Goal: Task Accomplishment & Management: Use online tool/utility

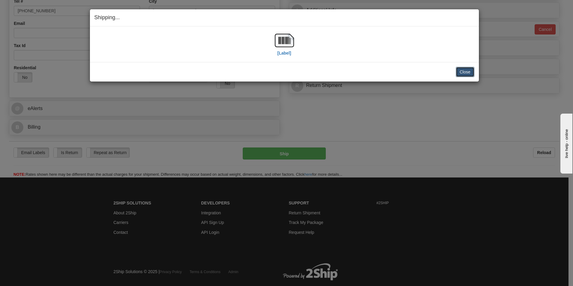
click at [471, 69] on button "Close" at bounding box center [465, 72] width 19 height 10
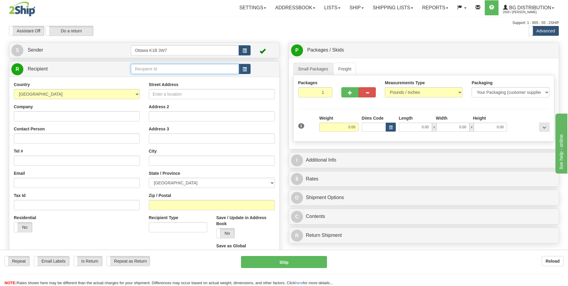
click at [152, 68] on input "text" at bounding box center [185, 69] width 108 height 10
click at [154, 77] on div "60506" at bounding box center [184, 78] width 102 height 7
type input "60506"
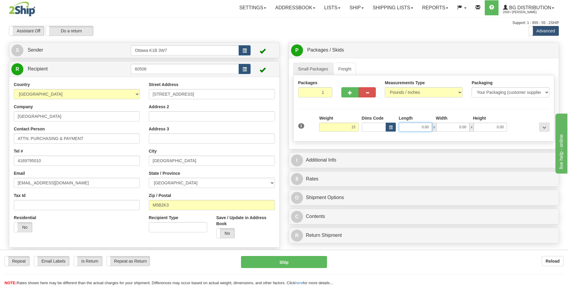
type input "15.00"
click at [412, 129] on input "0.00" at bounding box center [415, 127] width 33 height 9
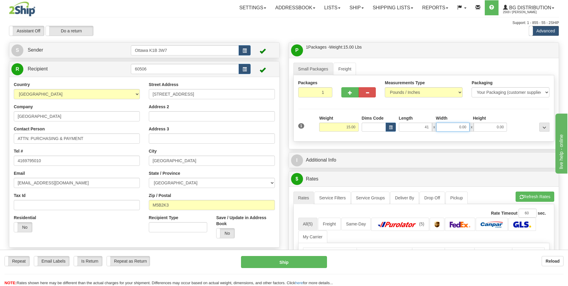
type input "41.00"
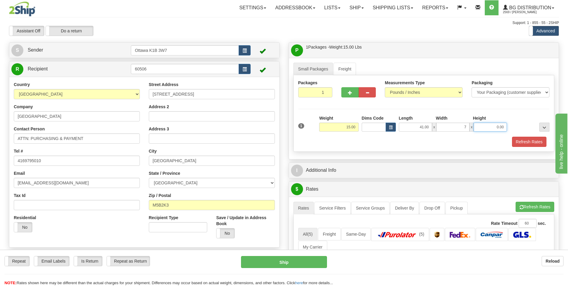
type input "7.00"
type input "12.00"
click at [410, 149] on div "Packages 1 1 Measurements Type" at bounding box center [424, 113] width 261 height 76
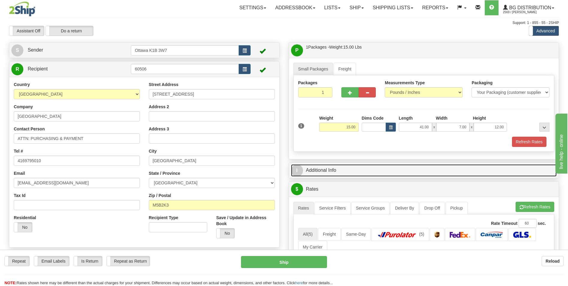
click at [399, 167] on link "I Additional Info" at bounding box center [424, 170] width 266 height 12
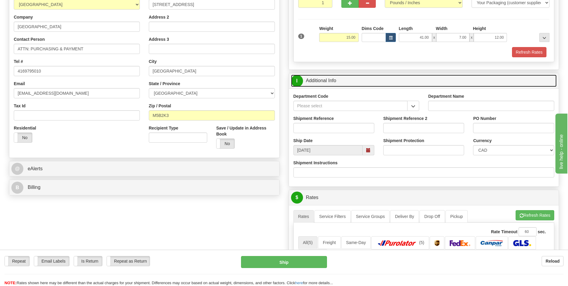
scroll to position [90, 0]
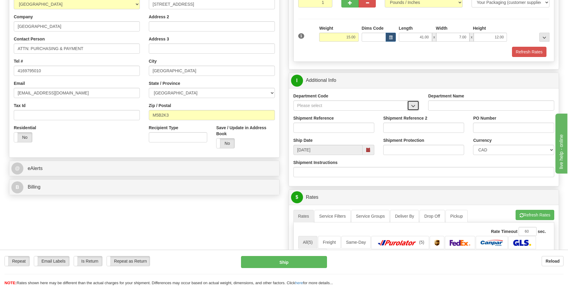
click at [414, 105] on span "button" at bounding box center [413, 106] width 4 height 4
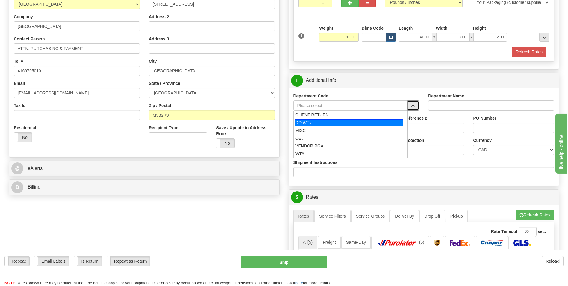
click at [336, 123] on div "DO WT#" at bounding box center [349, 122] width 108 height 7
type input "DO WT#"
type input "DIRECT ORDERS"
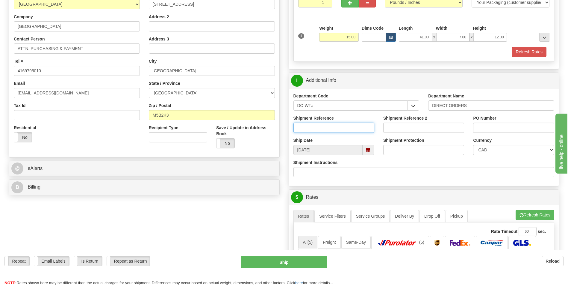
click at [327, 129] on input "Shipment Reference" at bounding box center [334, 128] width 81 height 10
type input "163905-00"
click at [525, 127] on input "PO Number" at bounding box center [513, 128] width 81 height 10
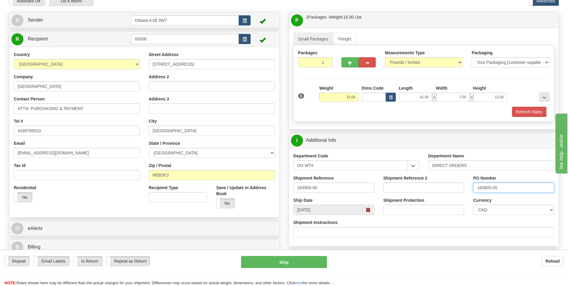
scroll to position [60, 0]
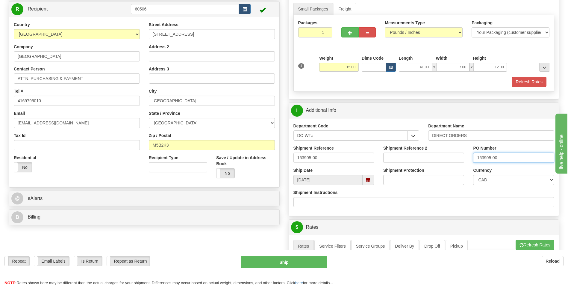
type input "163905-00"
drag, startPoint x: 103, startPoint y: 80, endPoint x: -1, endPoint y: 71, distance: 104.7
click at [0, 71] on html "Training Course Close Toggle navigation Settings Shipping Preferences New Sende…" at bounding box center [284, 83] width 568 height 286
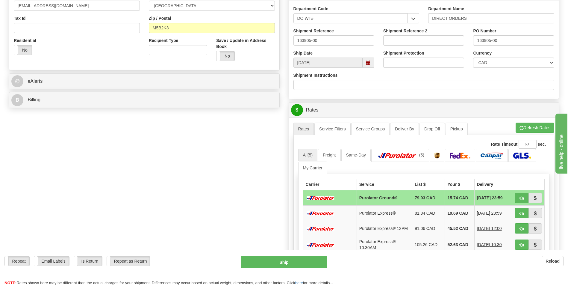
scroll to position [180, 0]
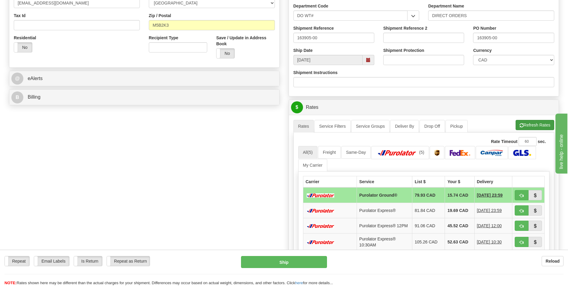
type input "[PERSON_NAME]"
click at [535, 122] on button "Refresh Rates" at bounding box center [535, 125] width 39 height 10
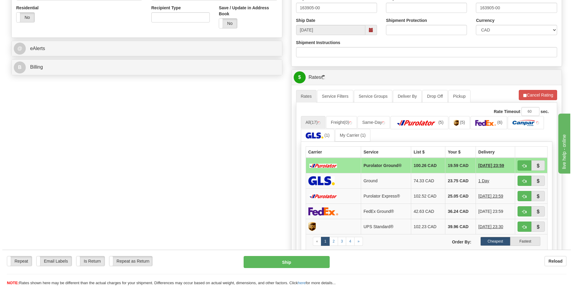
scroll to position [300, 0]
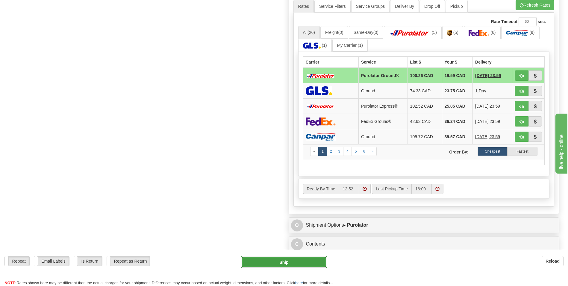
click at [312, 265] on button "Ship" at bounding box center [284, 262] width 86 height 12
type input "260"
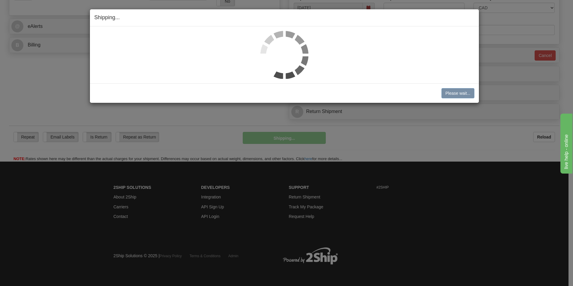
scroll to position [232, 0]
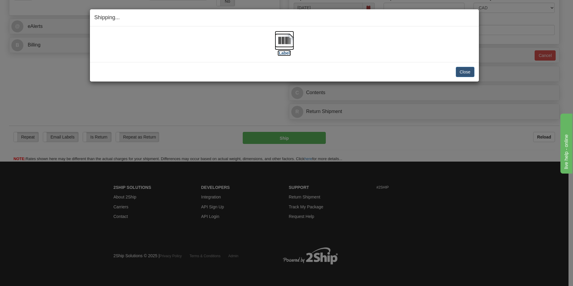
click at [283, 53] on label "[Label]" at bounding box center [284, 53] width 14 height 6
click at [466, 73] on button "Close" at bounding box center [465, 72] width 19 height 10
